Goal: Information Seeking & Learning: Learn about a topic

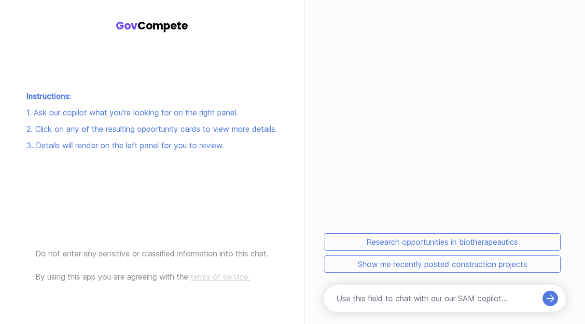
click at [363, 303] on input at bounding box center [438, 299] width 202 height 12
type input "I am looking for as much info as possible on VESEE"
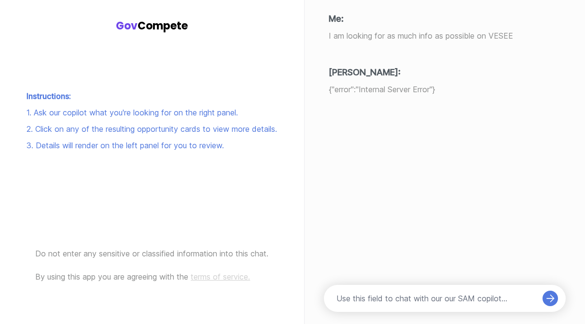
click at [403, 281] on div at bounding box center [445, 298] width 242 height 51
click at [398, 288] on div at bounding box center [445, 298] width 242 height 27
type input "did you not find anything"
click at [133, 20] on div "Instructions: 1. Ask our copilot what you're looking for on the right panel. 2.…" at bounding box center [151, 116] width 275 height 263
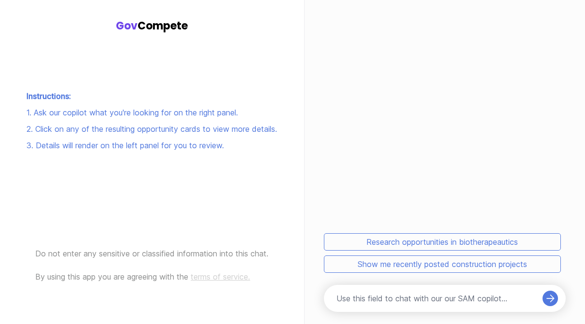
click at [384, 305] on div at bounding box center [445, 298] width 242 height 27
type input "VESEE"
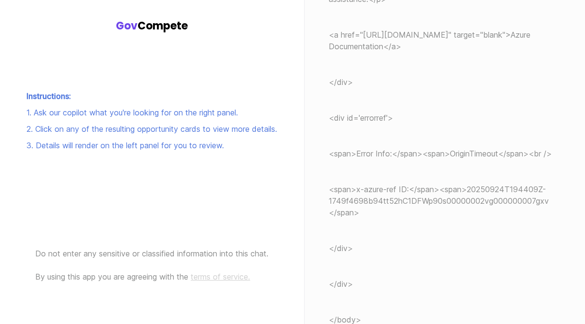
scroll to position [1845, 0]
